Goal: Find specific page/section: Find specific page/section

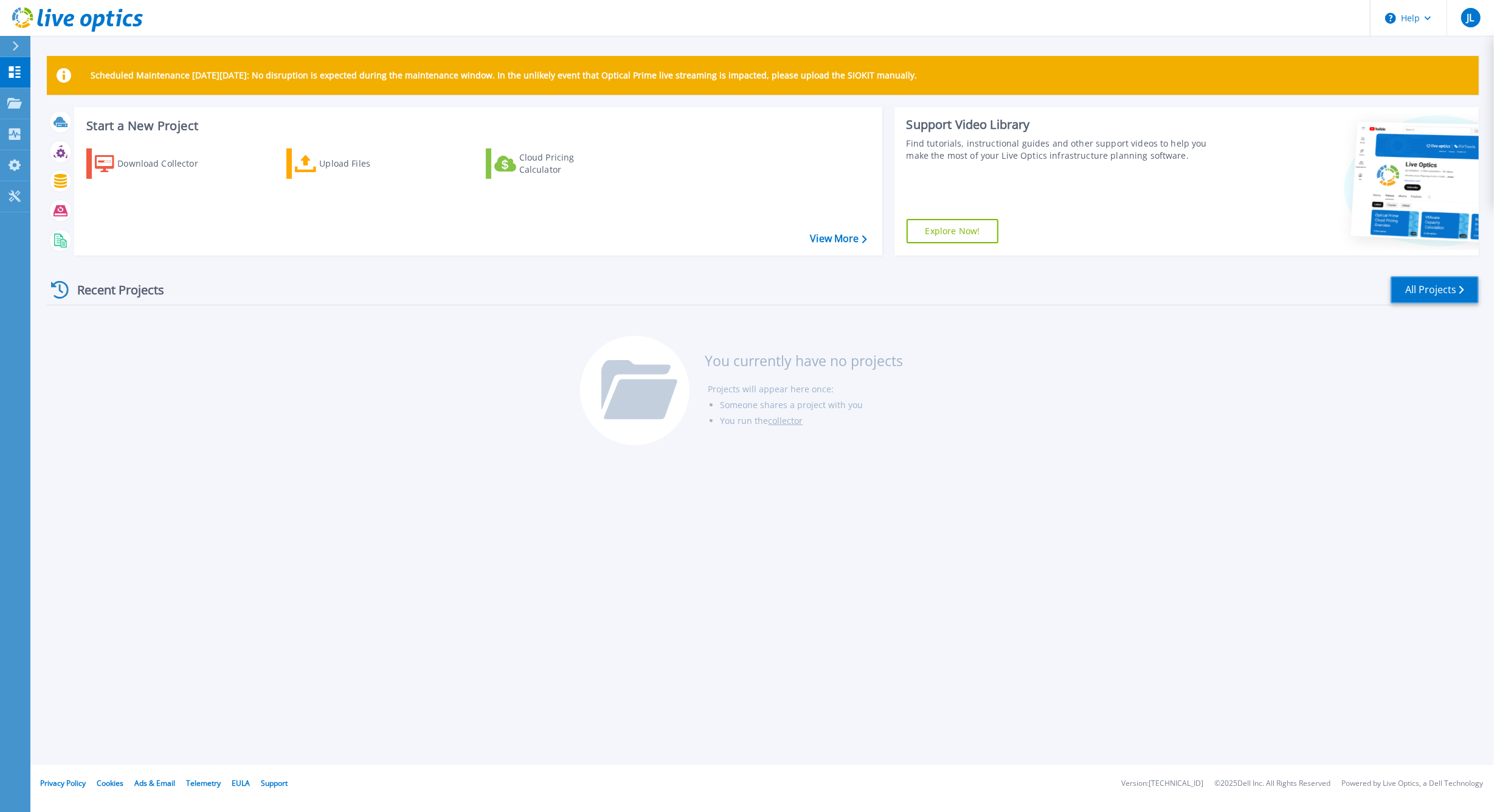
click at [1414, 283] on link "All Projects" at bounding box center [1435, 290] width 88 height 27
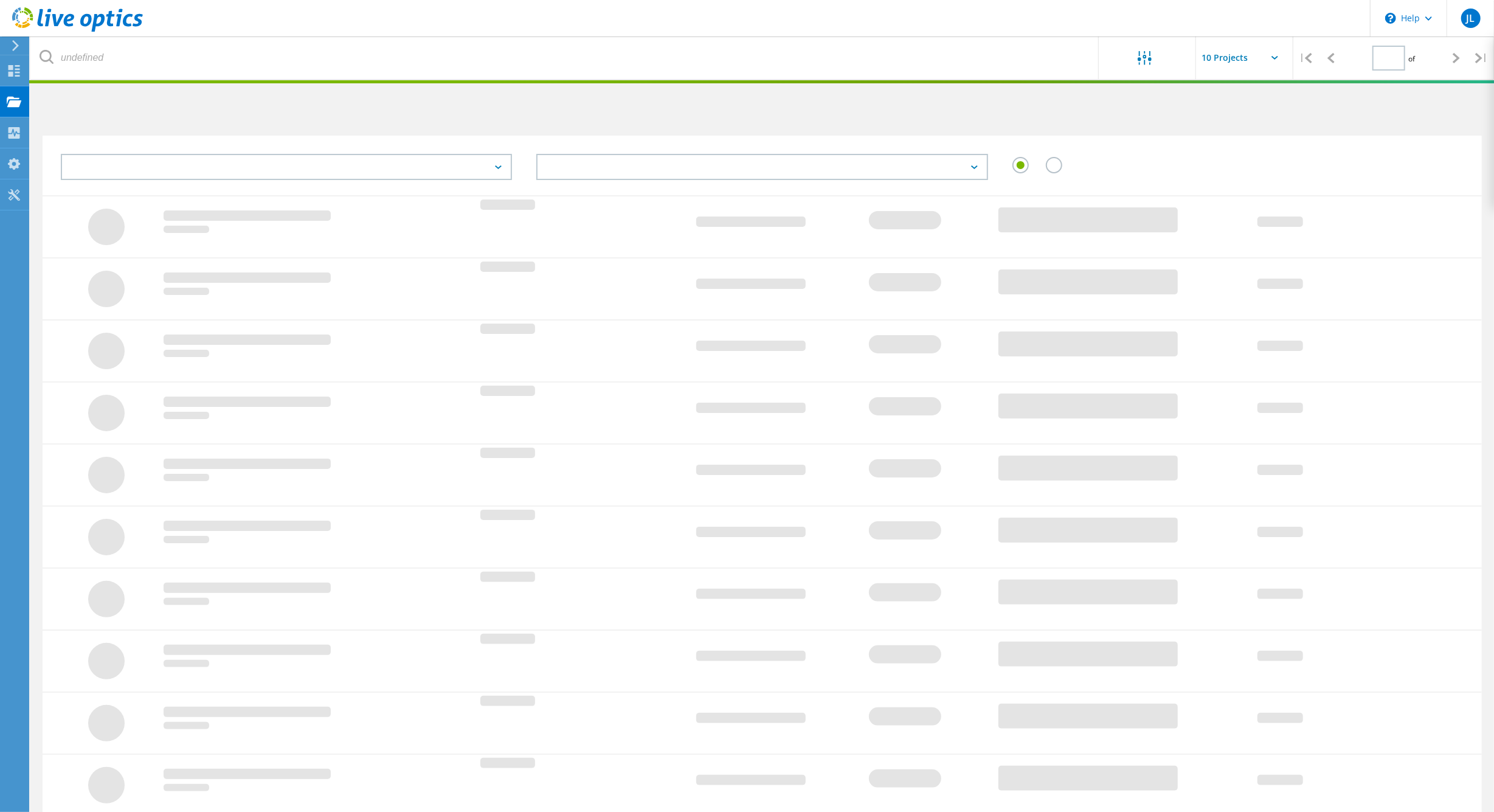
type input "1"
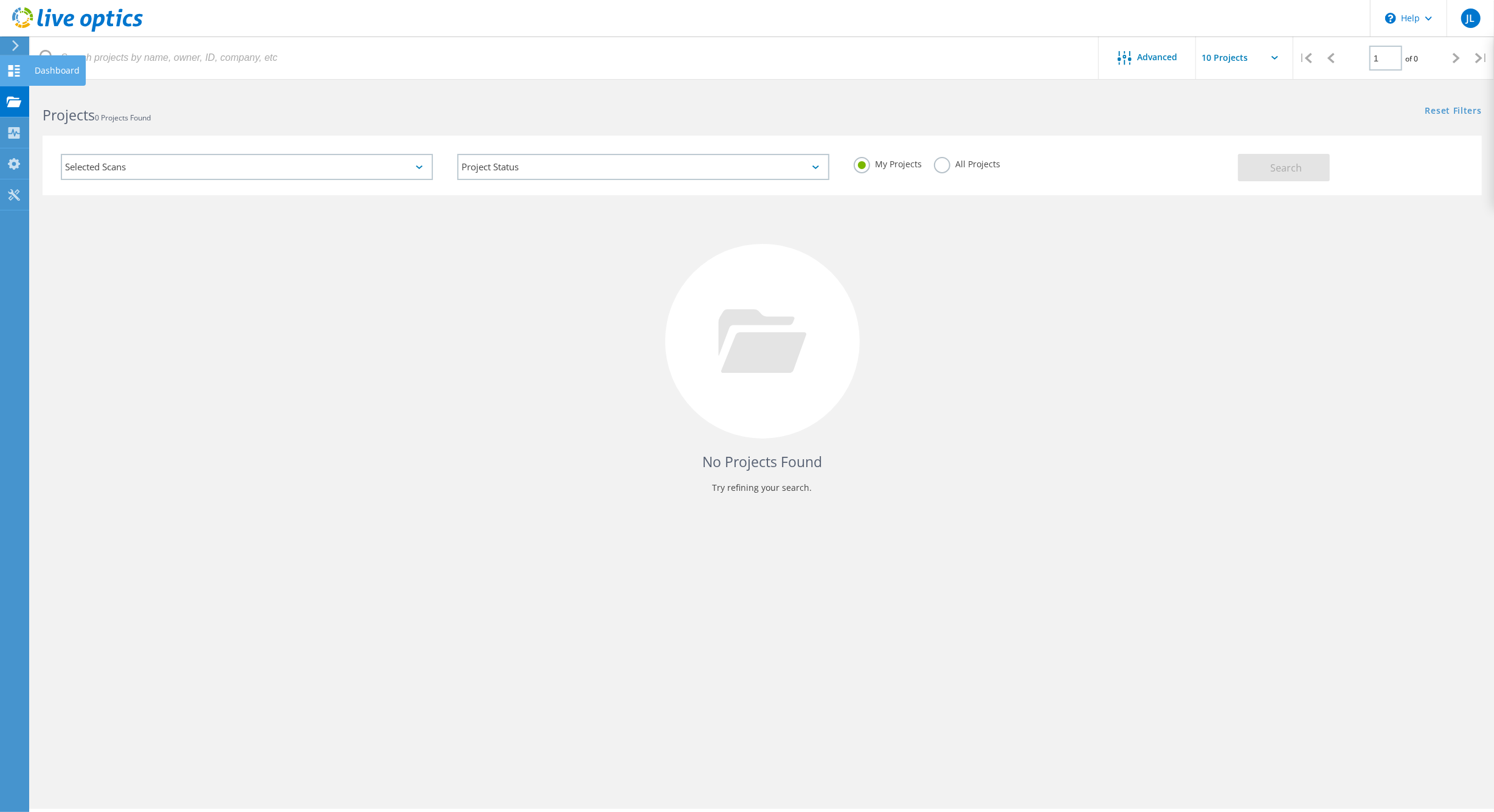
click at [16, 75] on icon at bounding box center [14, 71] width 14 height 12
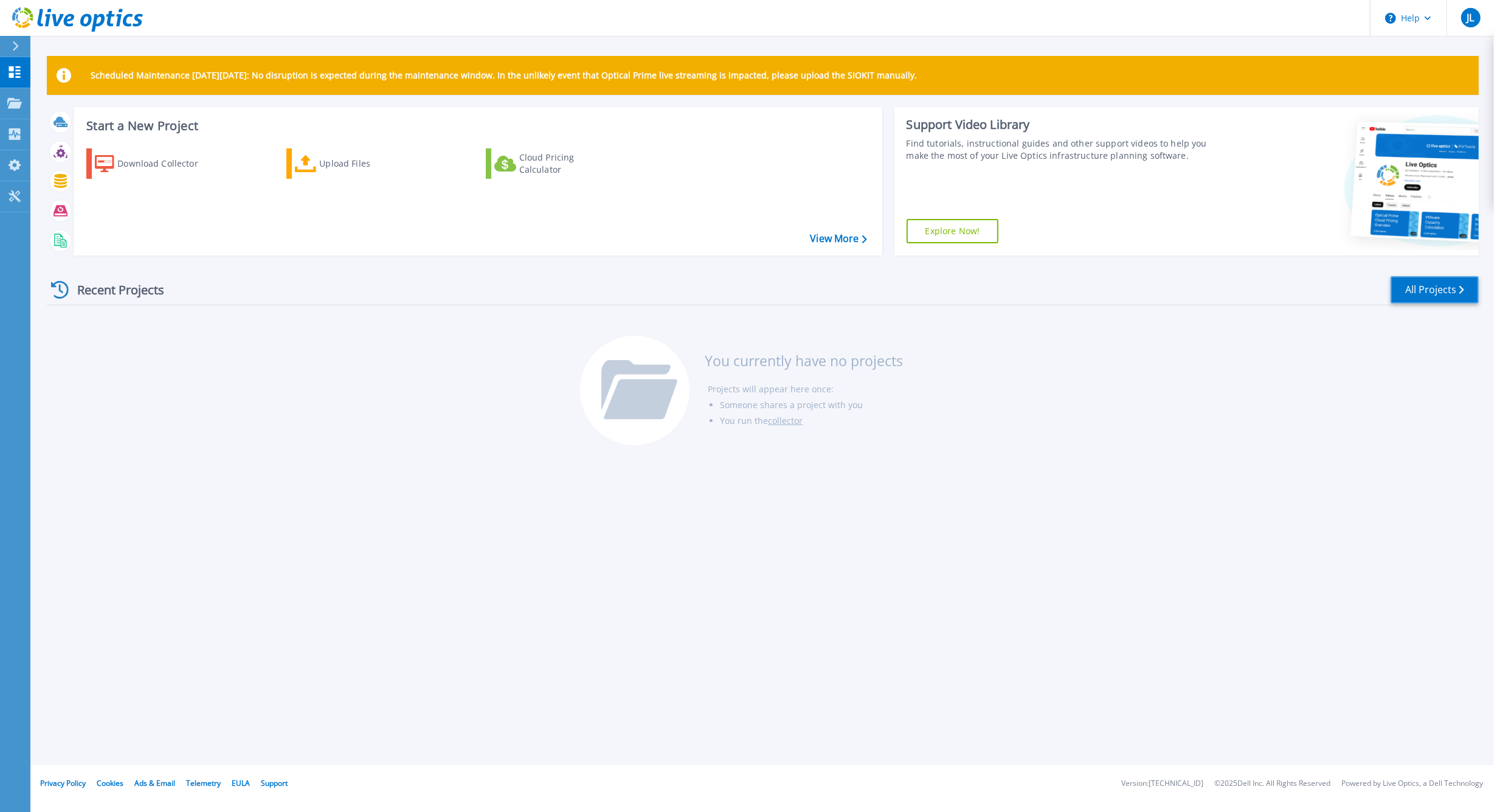
click at [1411, 288] on link "All Projects" at bounding box center [1435, 290] width 88 height 27
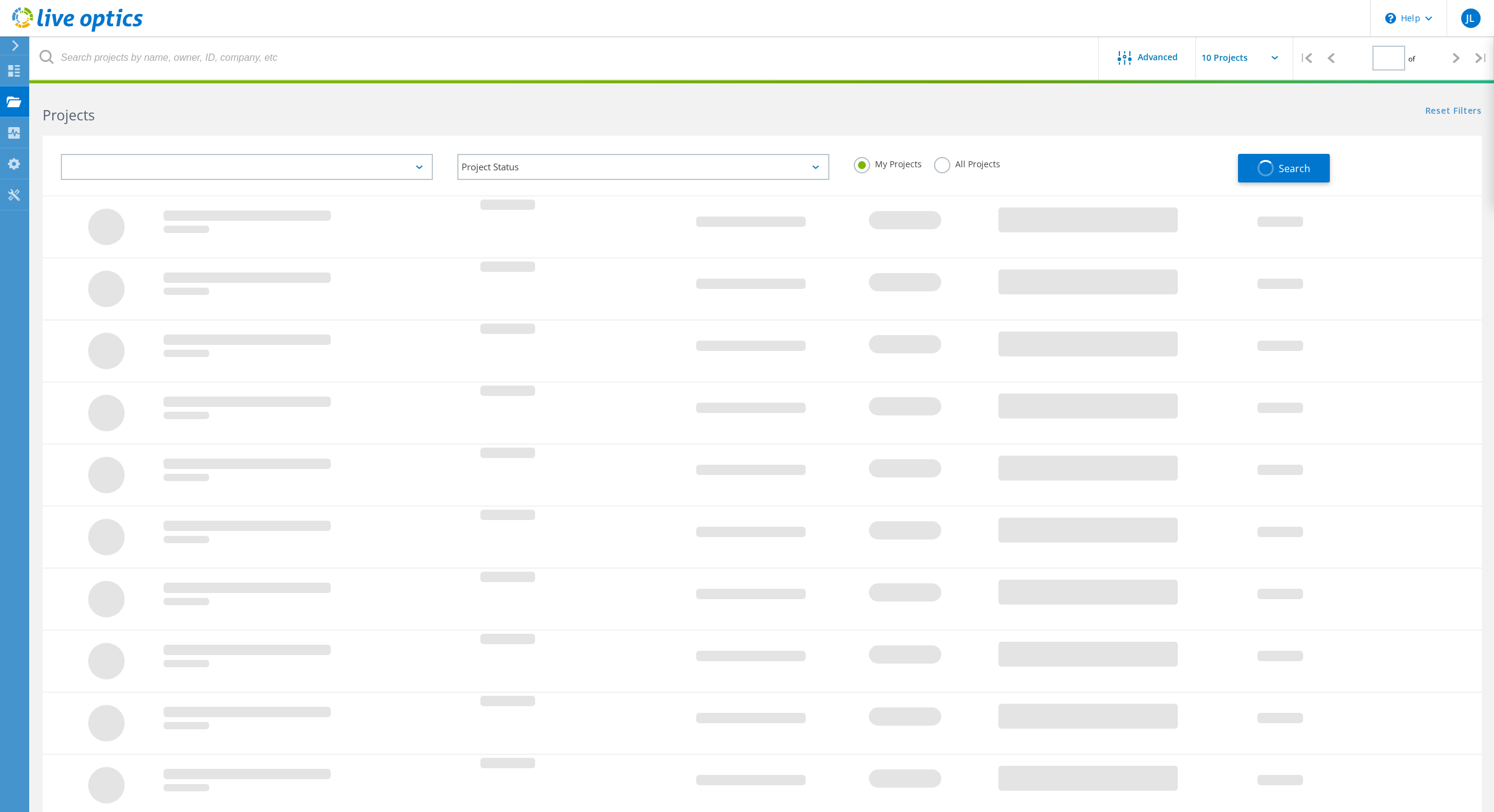
type input "1"
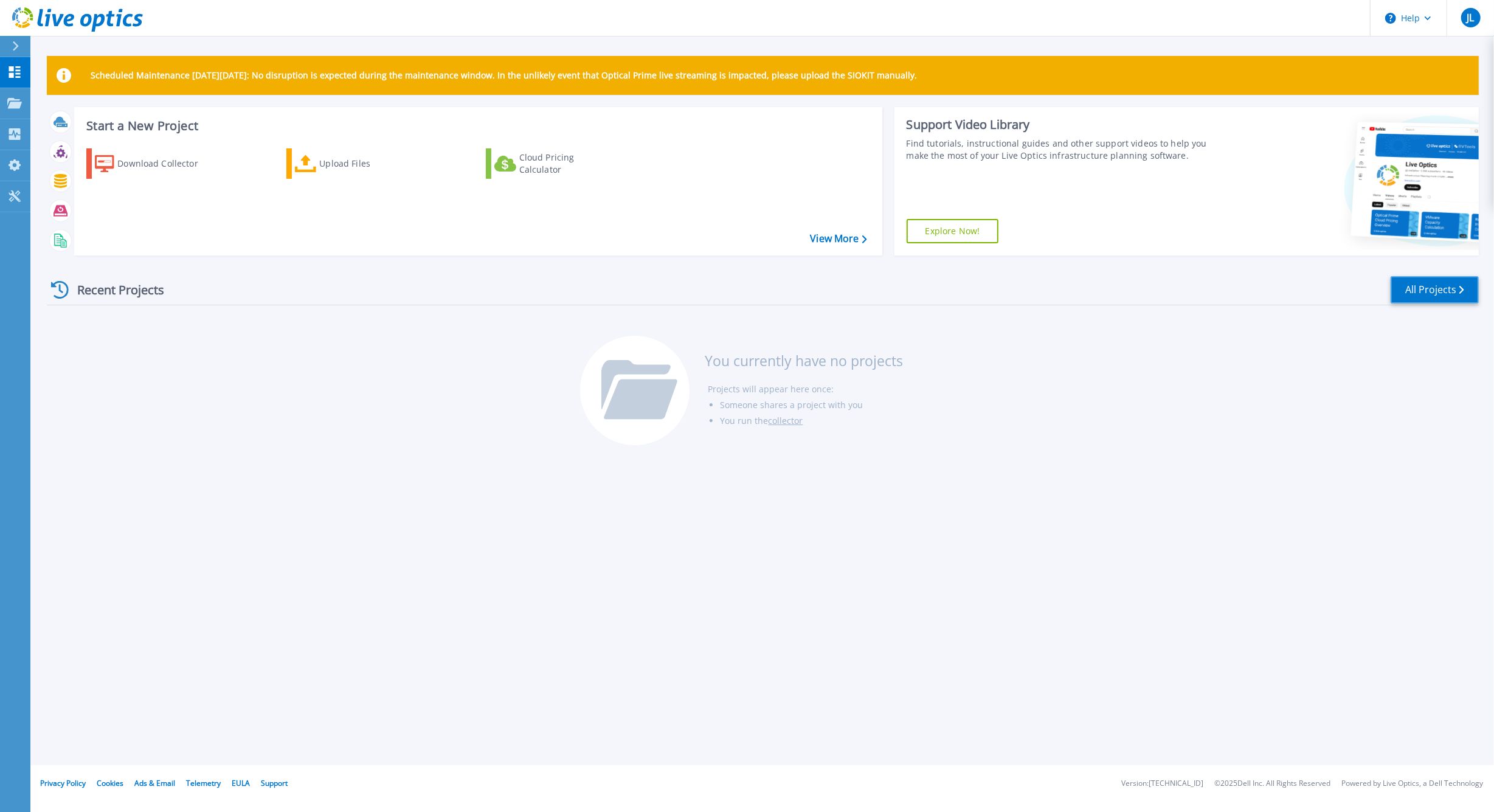
click at [1404, 280] on link "All Projects" at bounding box center [1435, 290] width 88 height 27
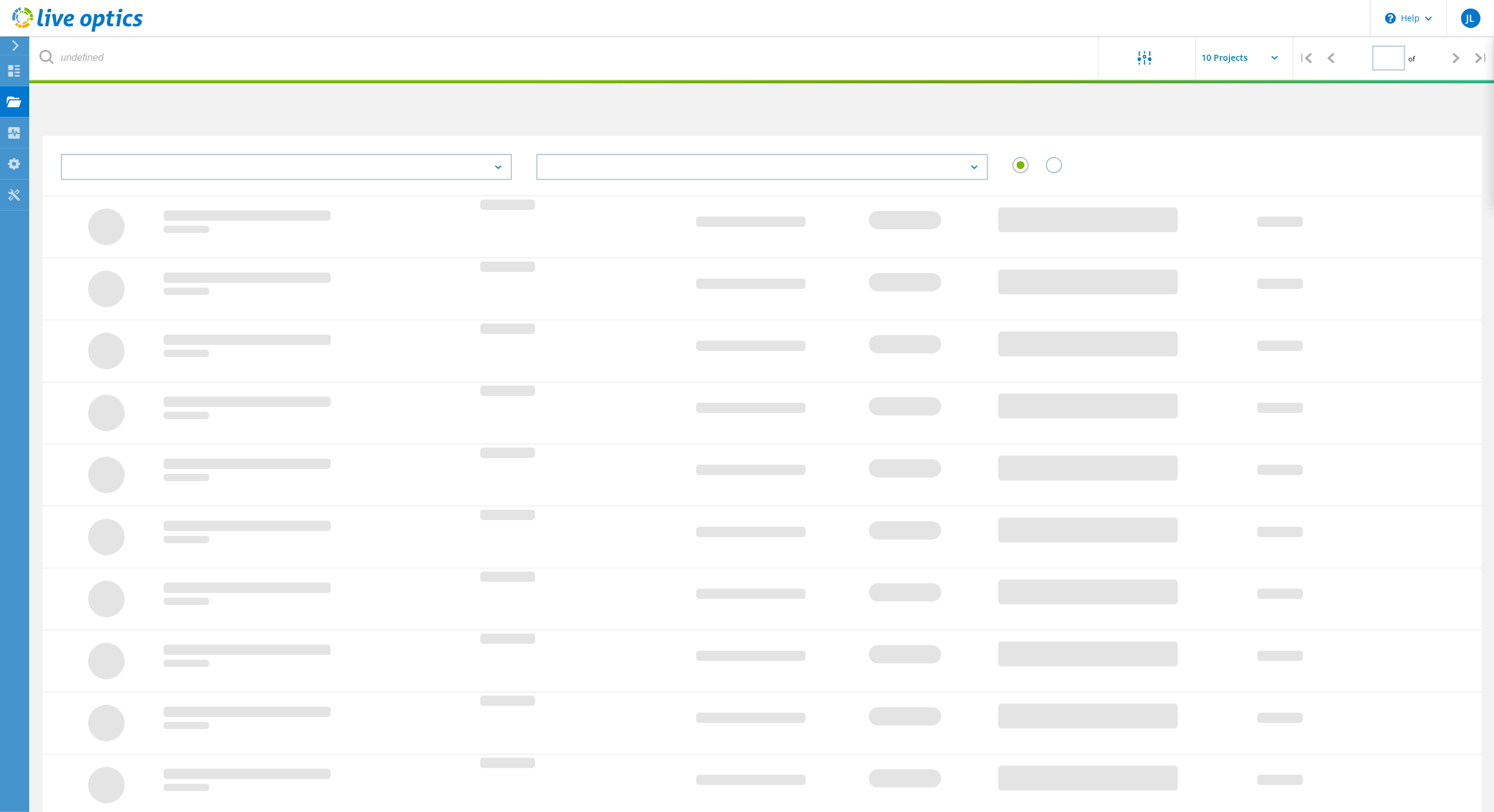
type input "1"
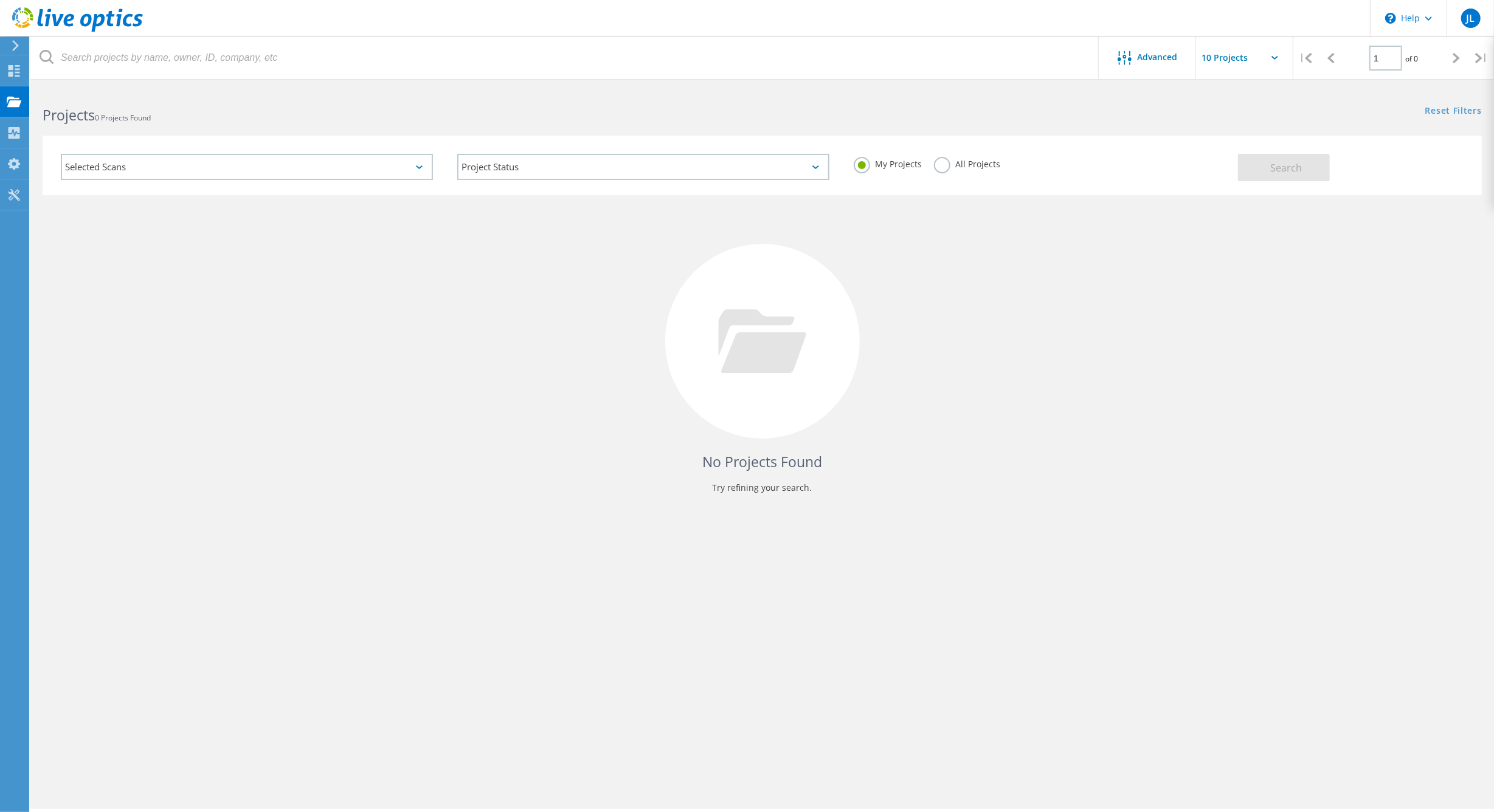
click at [302, 156] on div "Selected Scans" at bounding box center [247, 167] width 372 height 26
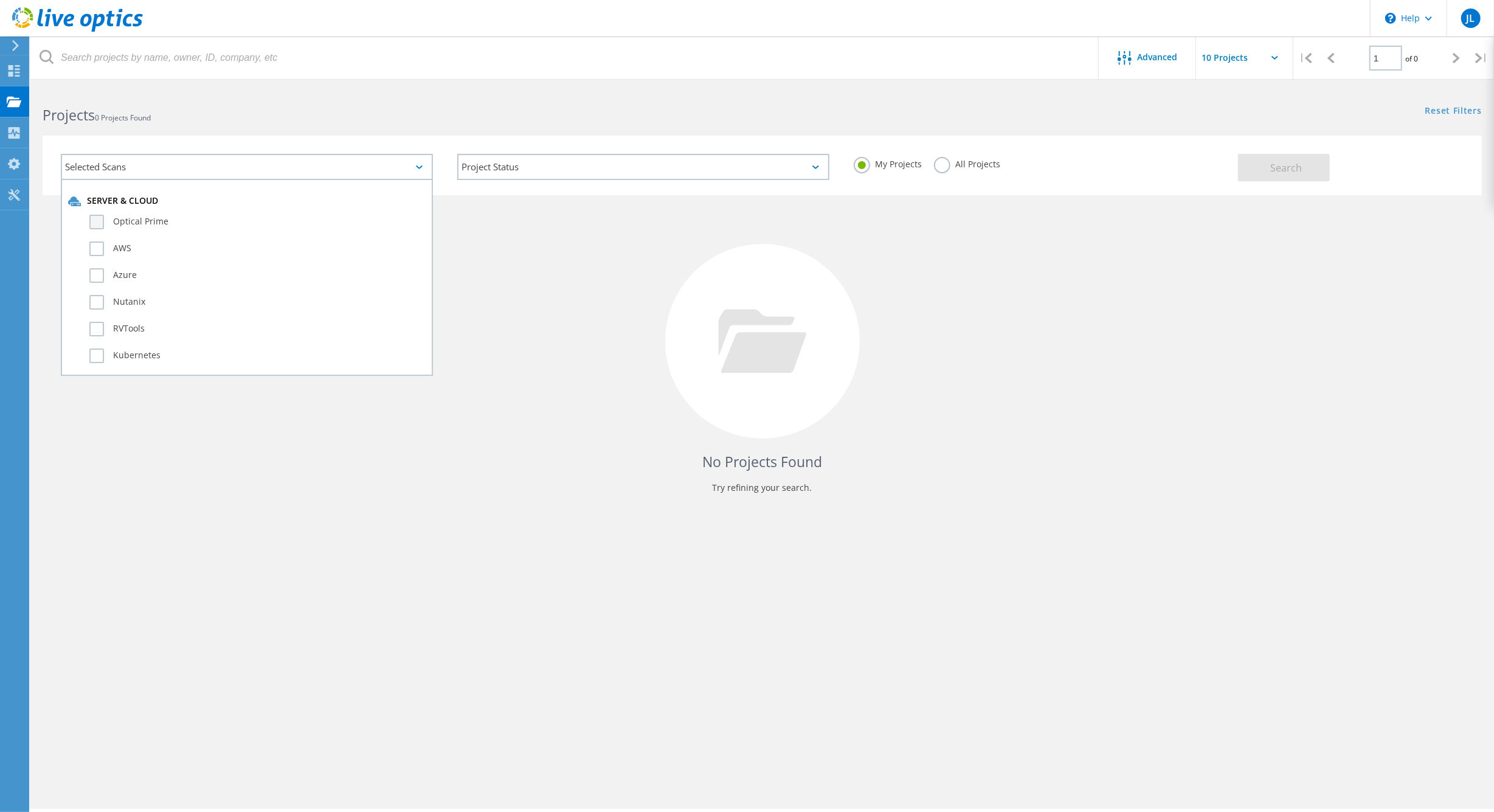
click at [99, 221] on label "Optical Prime" at bounding box center [257, 221] width 336 height 14
click at [0, 0] on input "Optical Prime" at bounding box center [0, 0] width 0 height 0
click at [1289, 175] on span "Search" at bounding box center [1286, 168] width 32 height 14
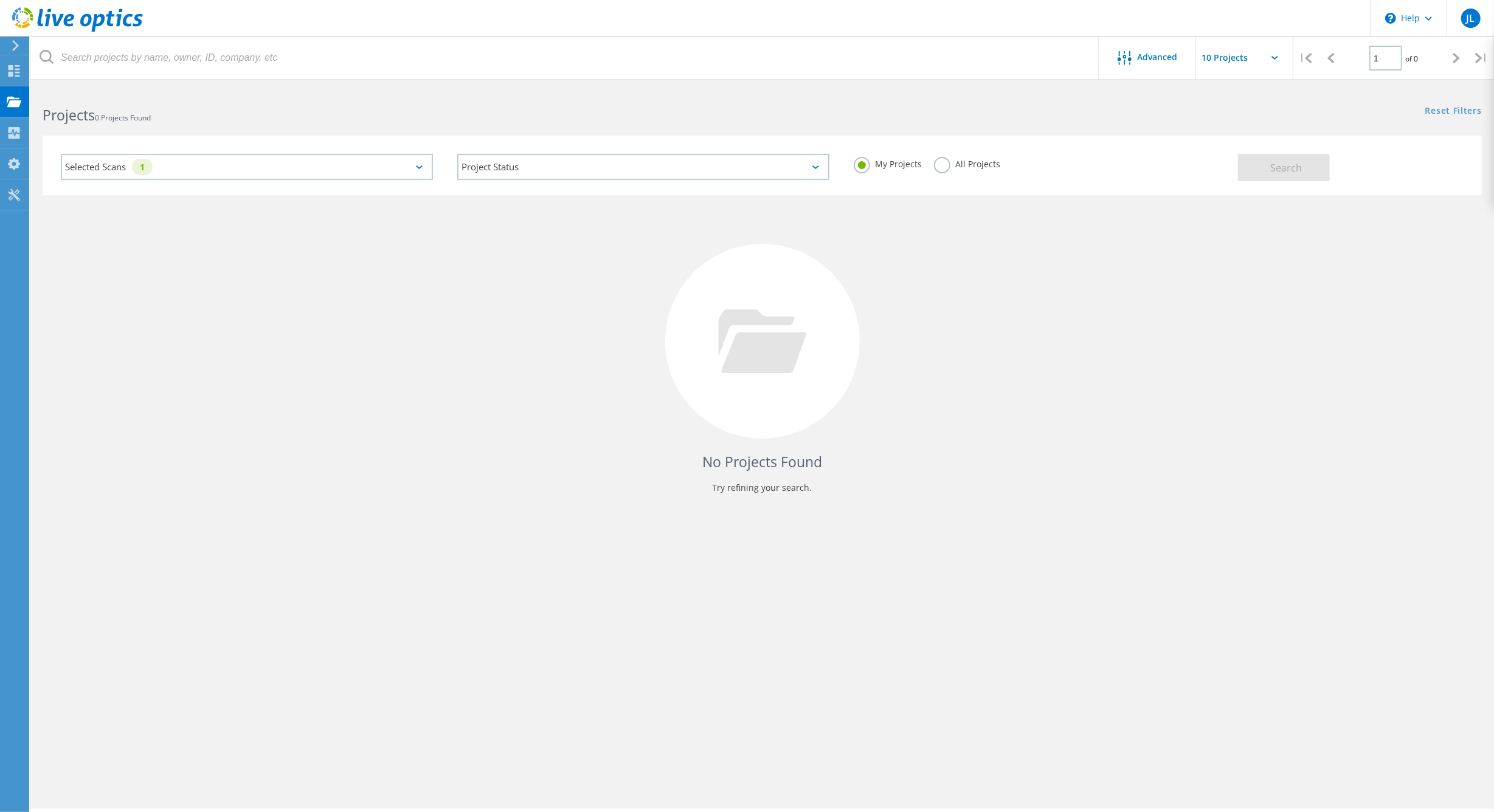
click at [1222, 60] on input "text" at bounding box center [1257, 58] width 121 height 42
click at [1132, 359] on div "No Projects Found Try refining your search." at bounding box center [762, 352] width 1440 height 315
click at [16, 130] on use at bounding box center [14, 132] width 12 height 12
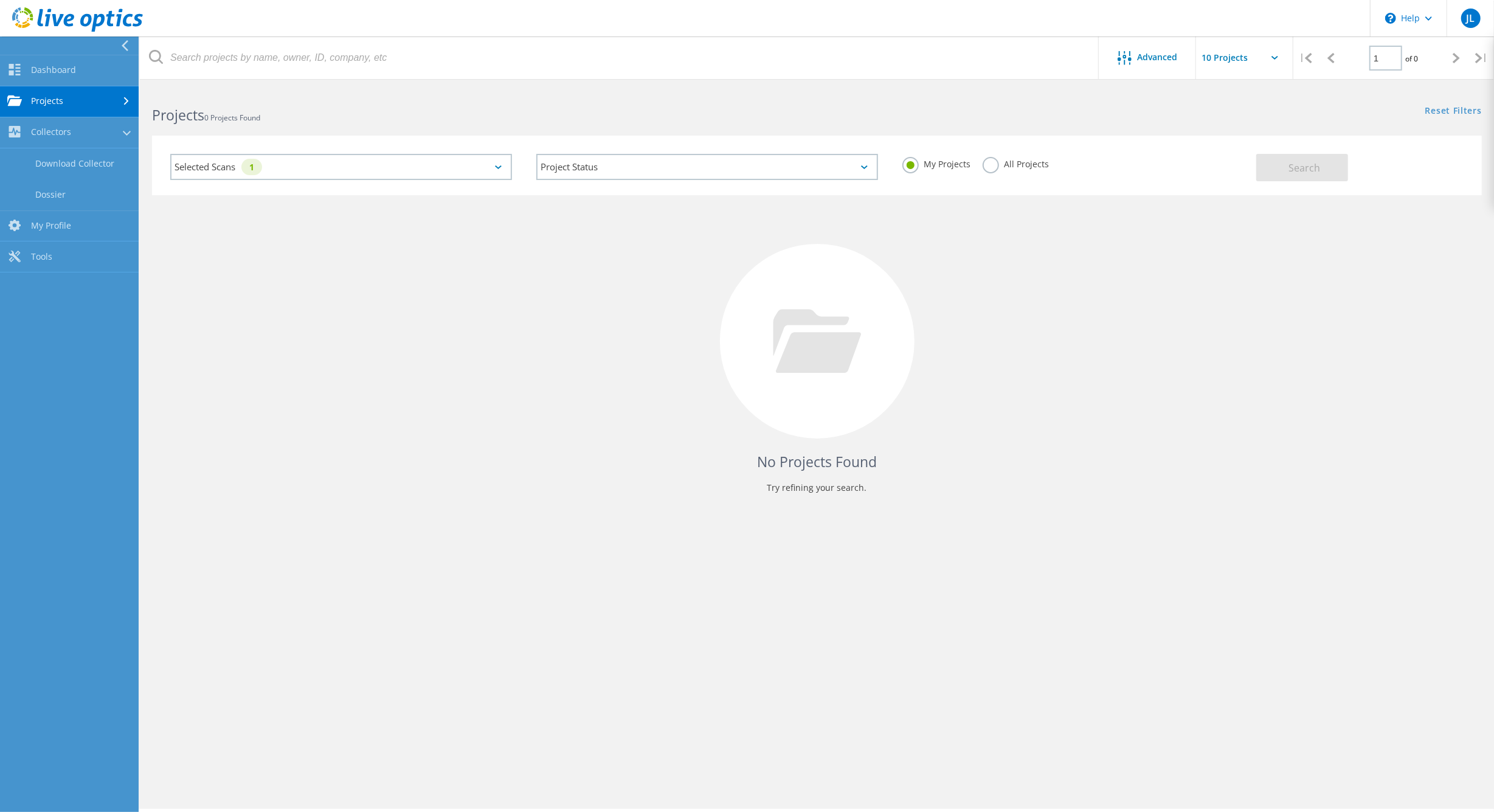
click at [365, 329] on div "No Projects Found Try refining your search." at bounding box center [817, 352] width 1330 height 315
